Goal: Information Seeking & Learning: Compare options

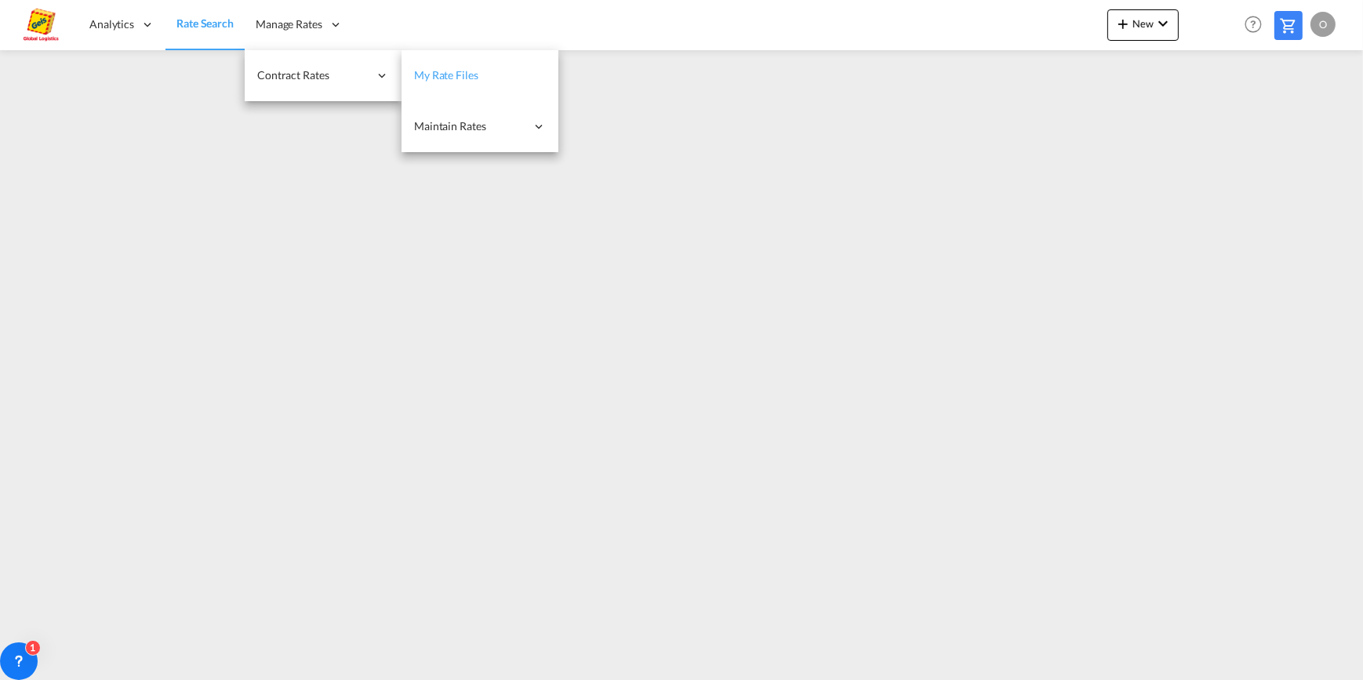
click at [470, 75] on span "My Rate Files" at bounding box center [446, 74] width 64 height 13
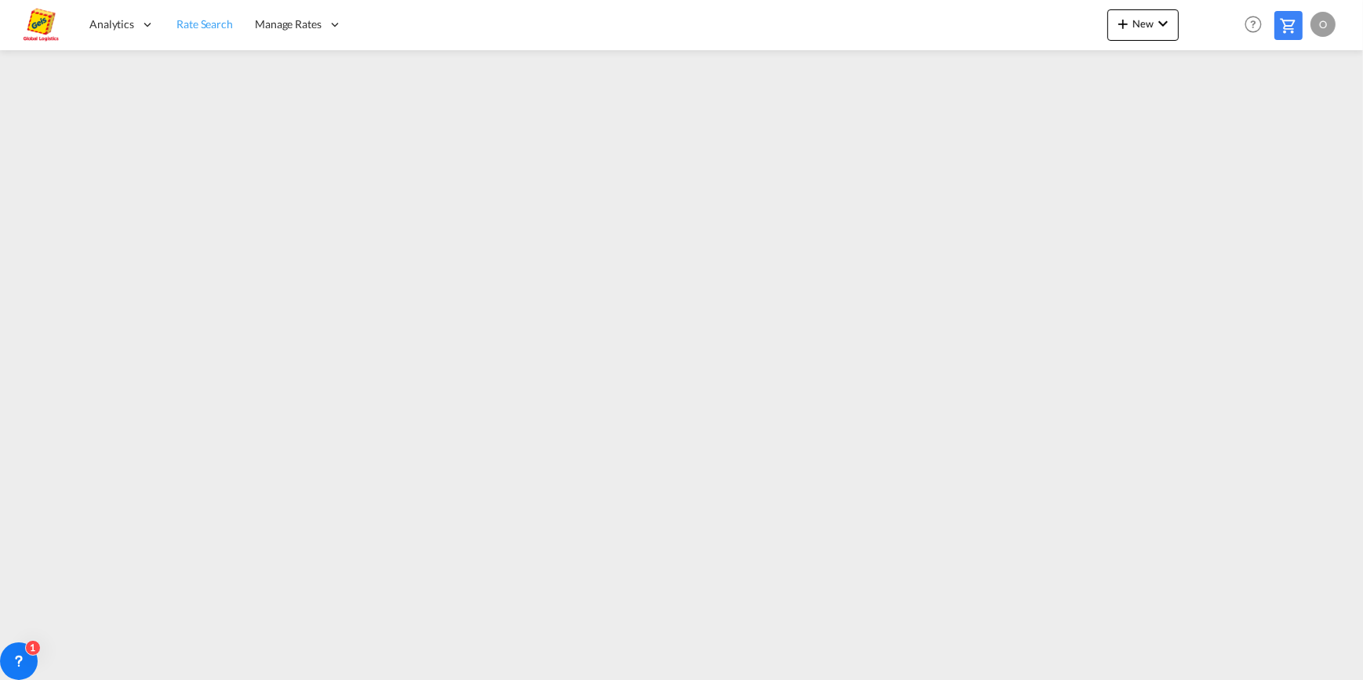
click at [204, 22] on span "Rate Search" at bounding box center [204, 23] width 56 height 13
